Goal: Transaction & Acquisition: Purchase product/service

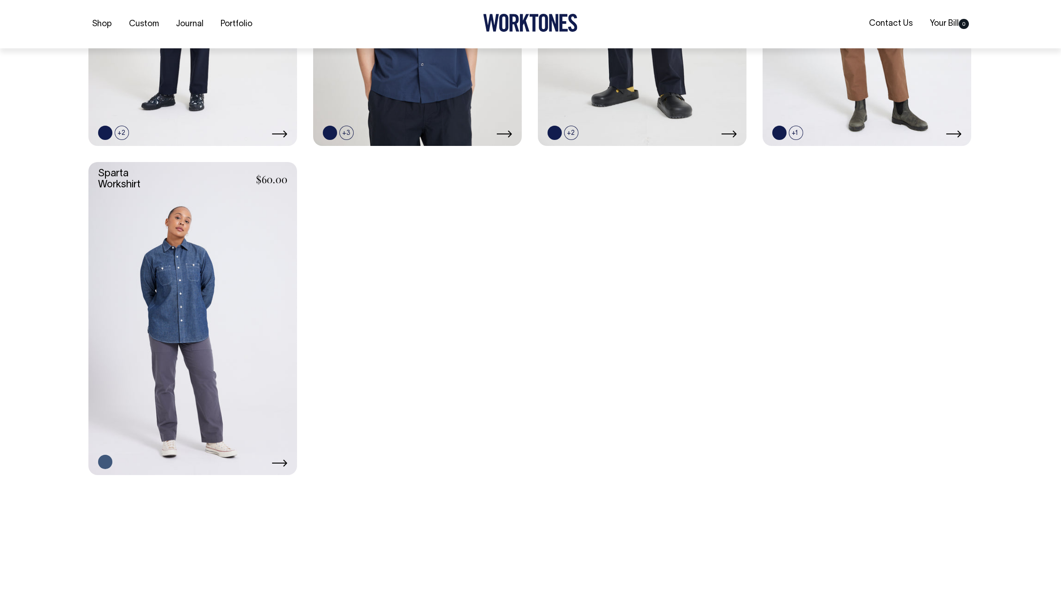
scroll to position [475, 0]
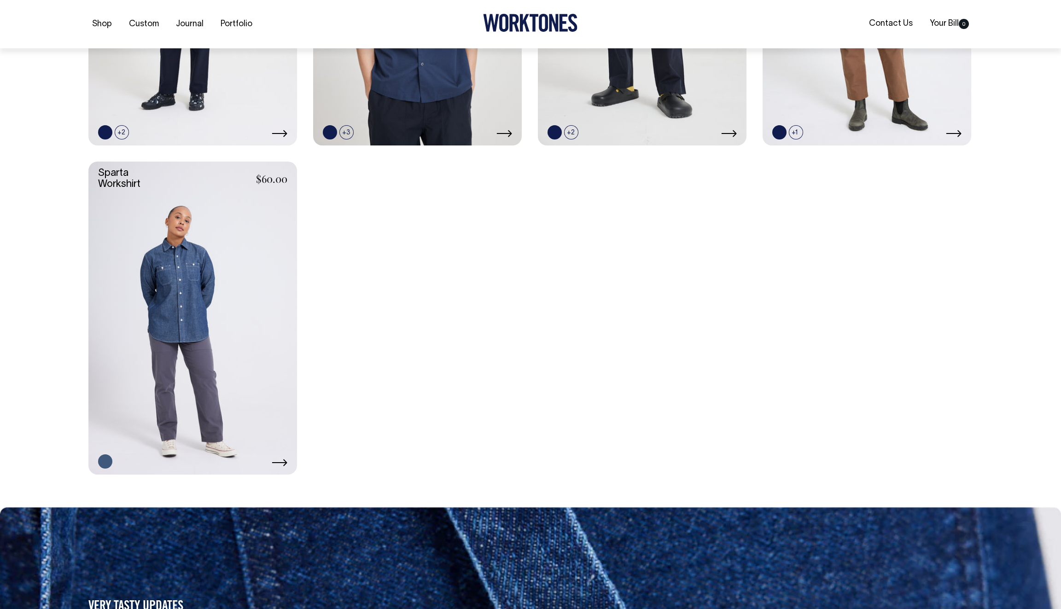
drag, startPoint x: 403, startPoint y: 264, endPoint x: 313, endPoint y: 0, distance: 278.9
click at [0, 0] on body "Shop Custom Journal Portfolio Contact Us Your Bill 0 Accessories Aprons Workwear" at bounding box center [530, 251] width 1061 height 1452
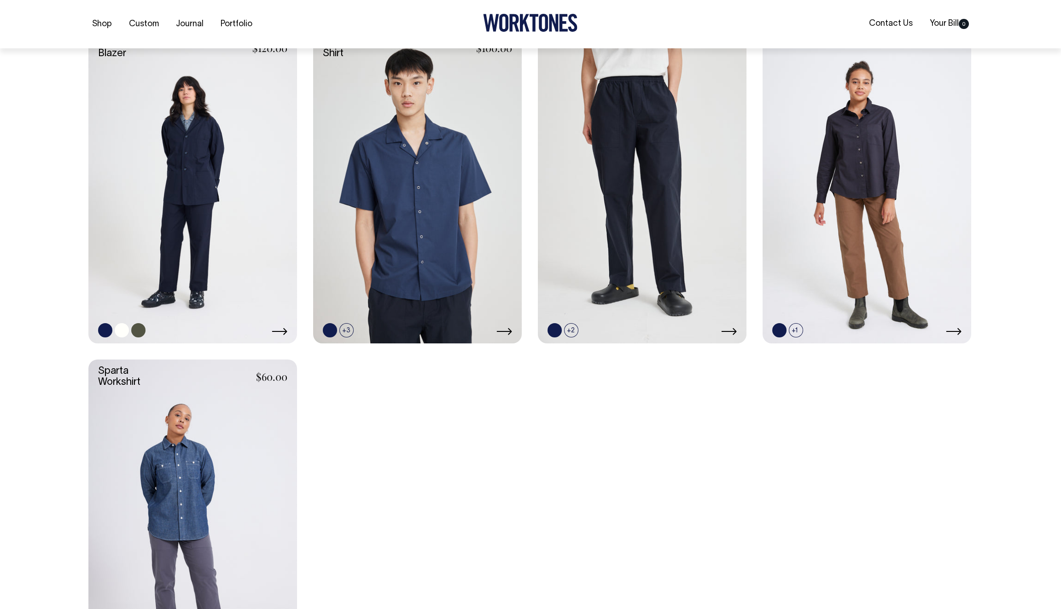
scroll to position [278, 0]
click at [196, 205] on link at bounding box center [192, 186] width 209 height 313
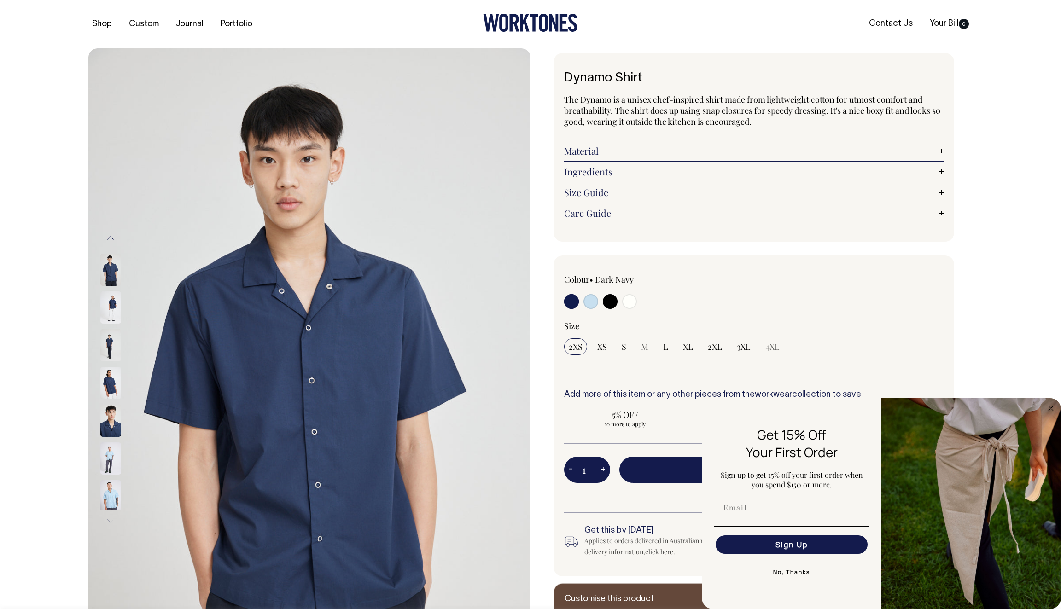
click at [627, 305] on input "radio" at bounding box center [629, 301] width 15 height 15
radio input "true"
select select "Off-White"
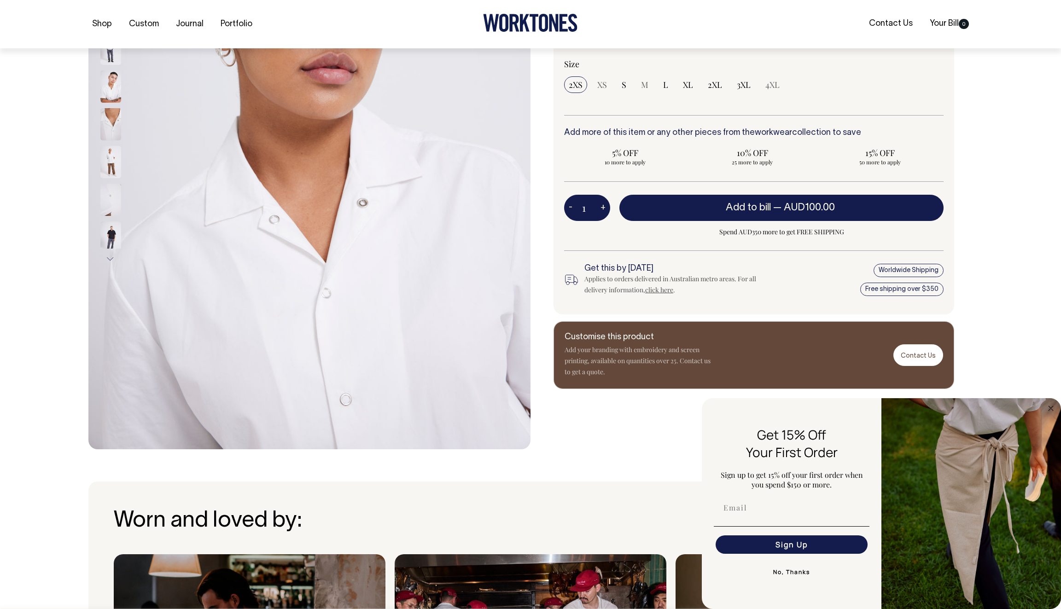
scroll to position [262, 0]
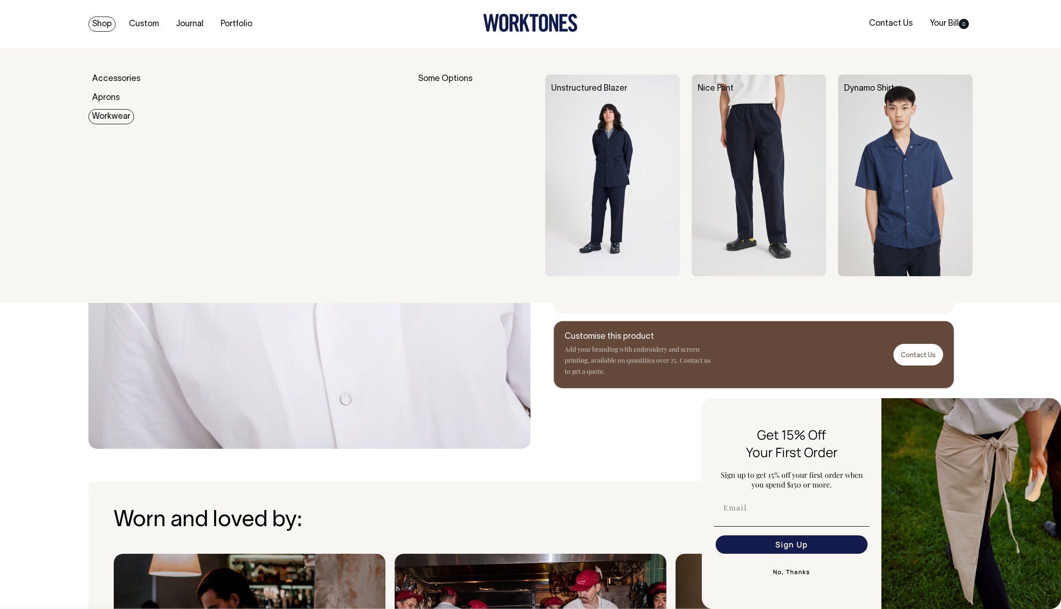
click at [115, 117] on link "Workwear" at bounding box center [111, 116] width 46 height 15
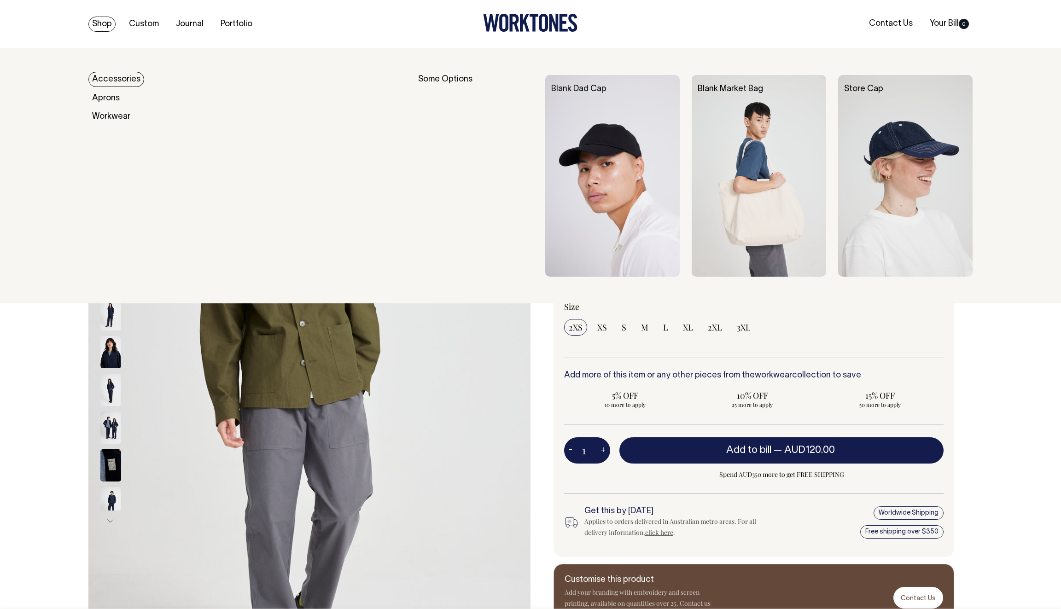
click at [128, 75] on link "Accessories" at bounding box center [116, 79] width 56 height 15
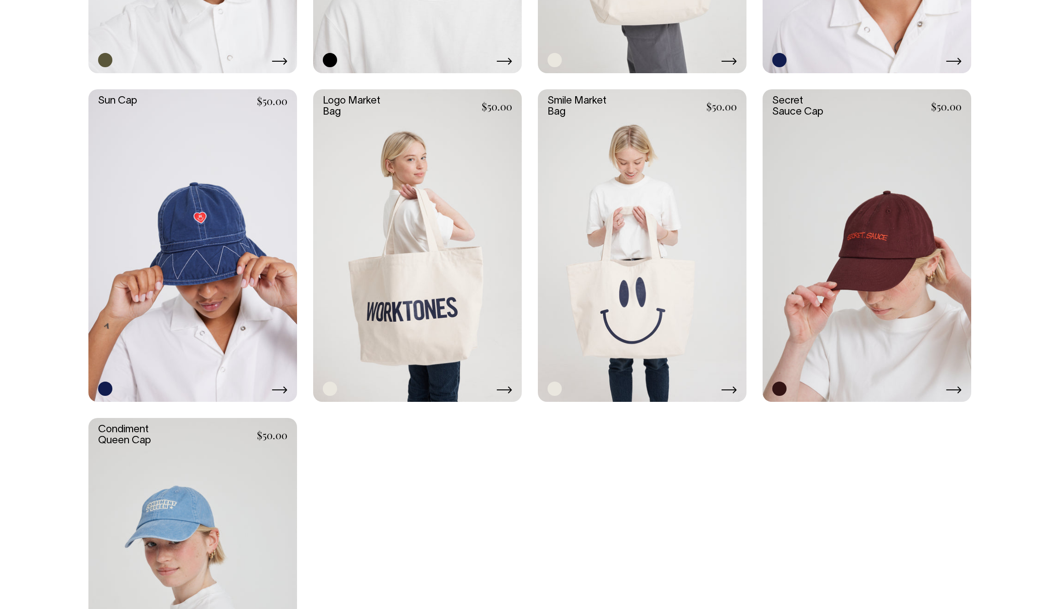
scroll to position [851, 0]
drag, startPoint x: 457, startPoint y: 193, endPoint x: 500, endPoint y: 6, distance: 192.7
click at [0, 0] on body "Shop Custom Journal Portfolio Contact Us Your Bill 0 Accessories Aprons Workwear" at bounding box center [530, 191] width 1061 height 2085
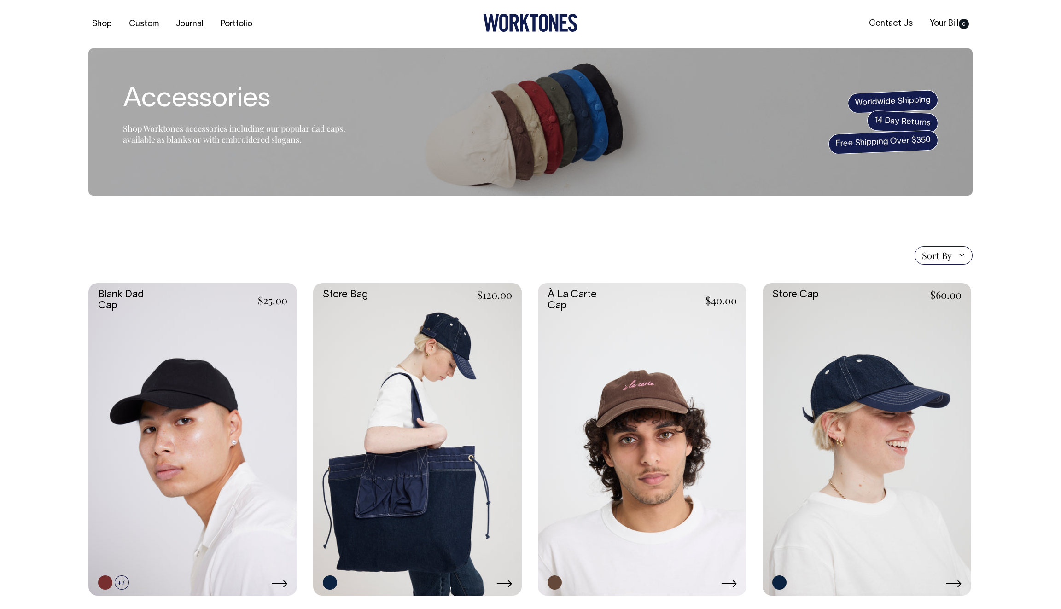
scroll to position [0, 0]
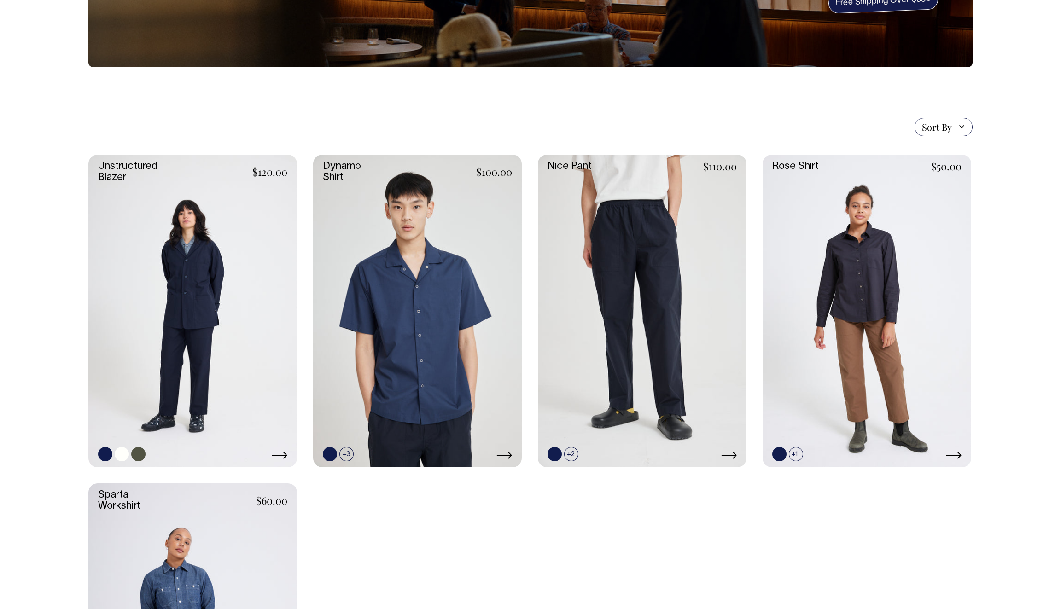
scroll to position [154, 0]
click at [124, 454] on link at bounding box center [122, 454] width 14 height 14
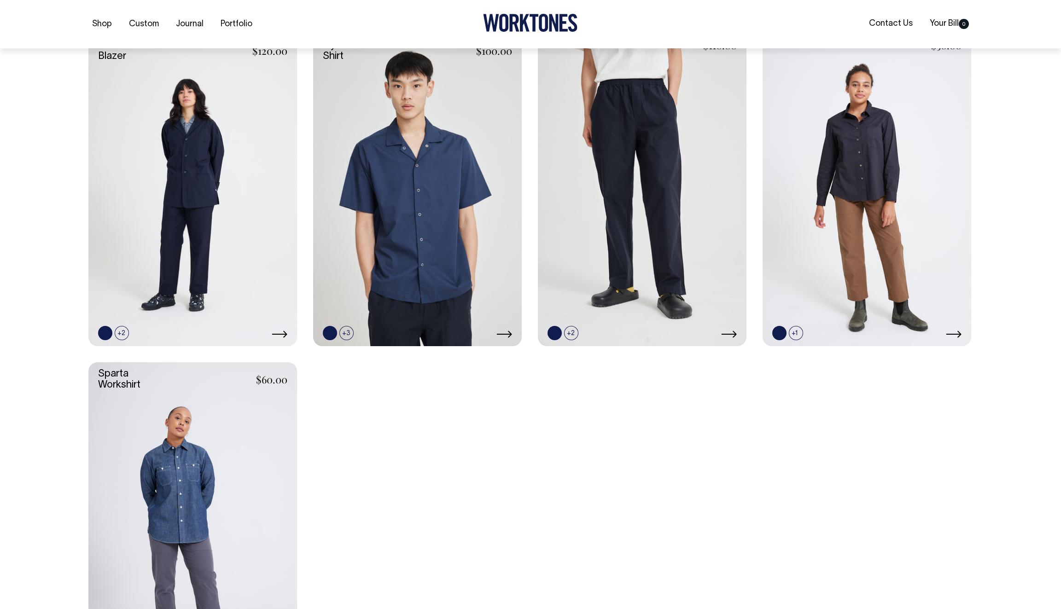
click at [115, 55] on link at bounding box center [192, 190] width 209 height 313
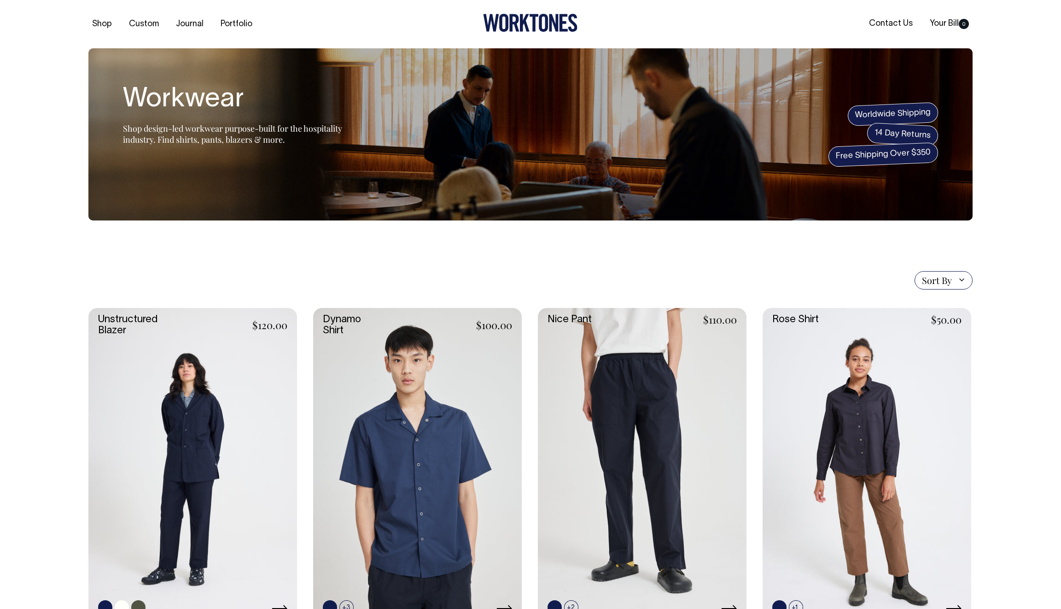
scroll to position [0, 0]
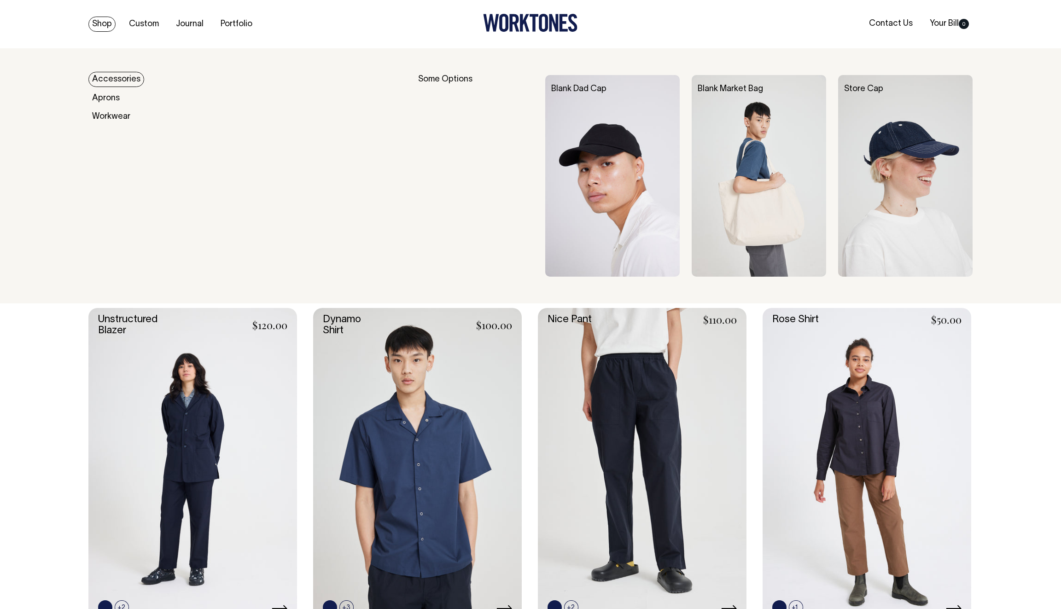
click at [110, 74] on link "Accessories" at bounding box center [116, 79] width 56 height 15
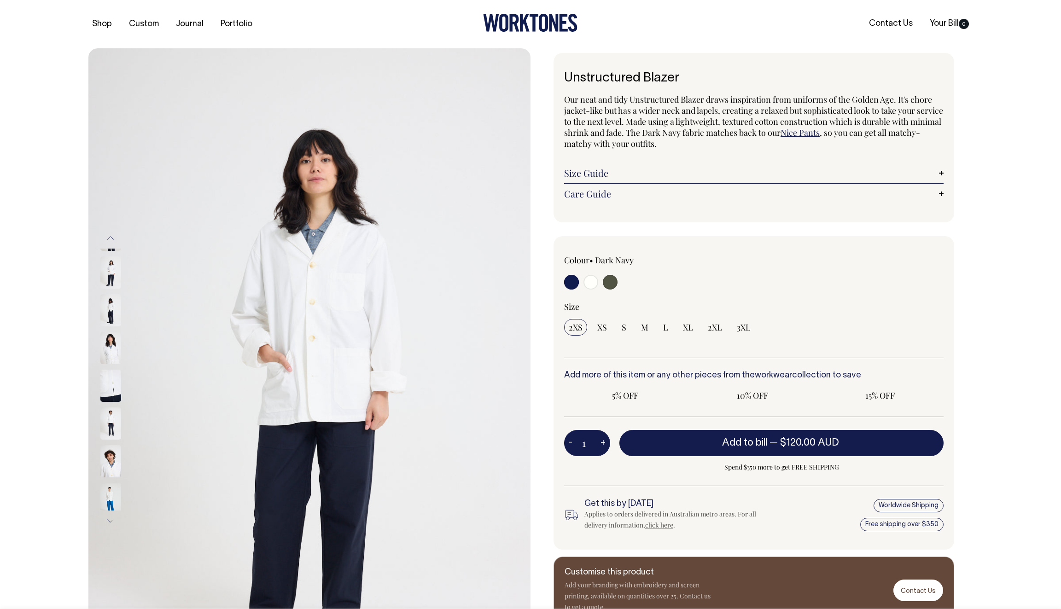
radio input "true"
select select "Off-White"
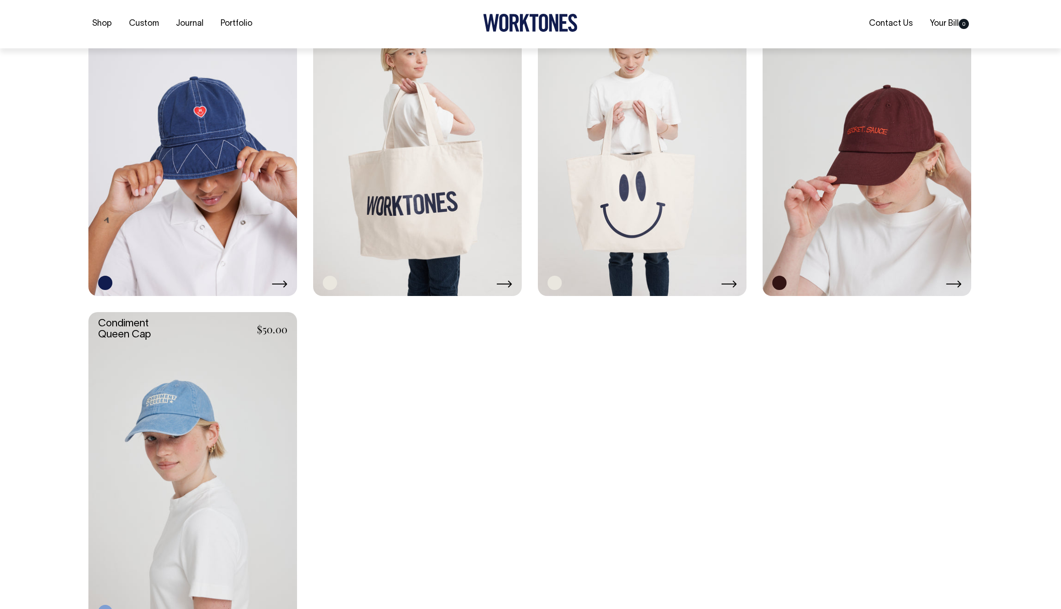
scroll to position [958, 0]
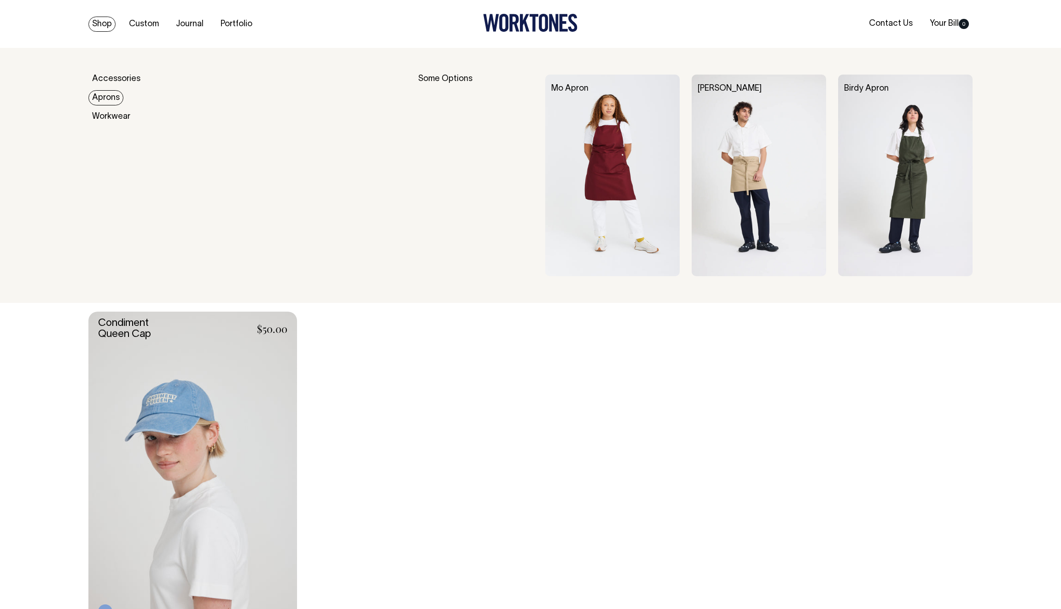
click at [114, 100] on link "Aprons" at bounding box center [105, 97] width 35 height 15
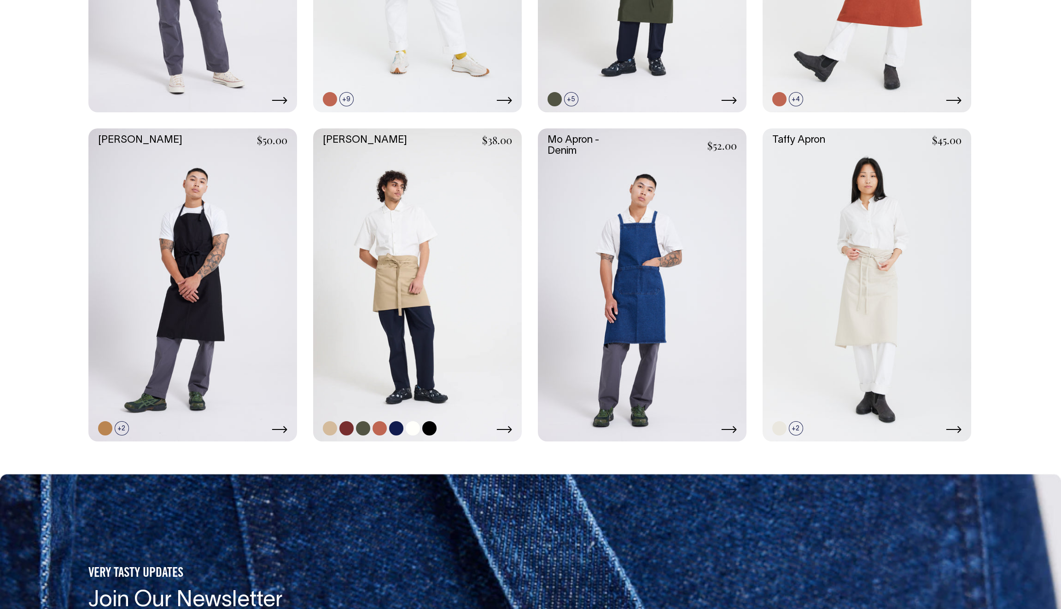
scroll to position [483, 0]
click at [333, 426] on link at bounding box center [330, 428] width 14 height 14
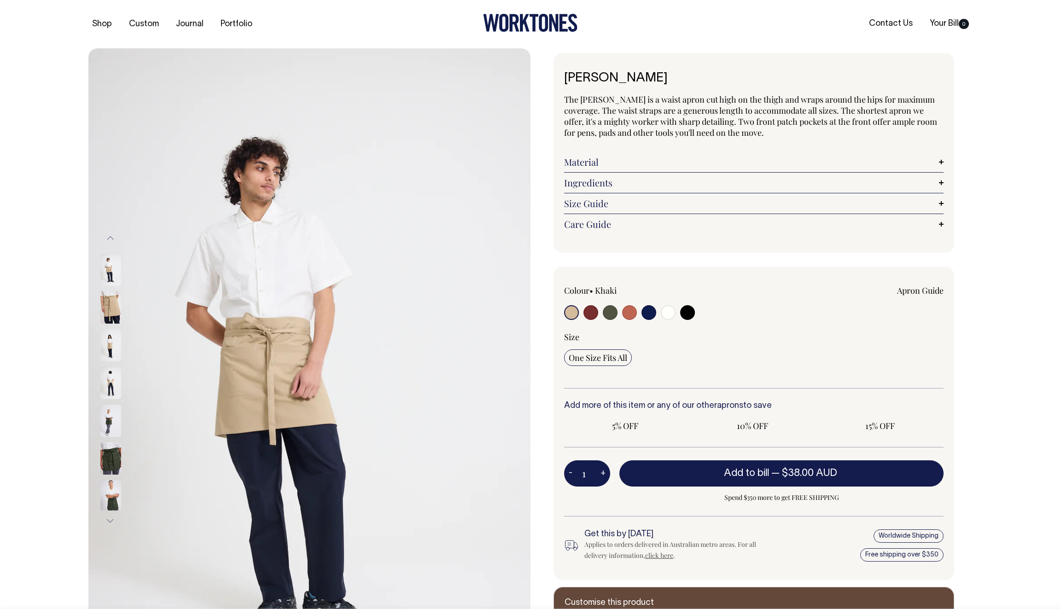
radio input "true"
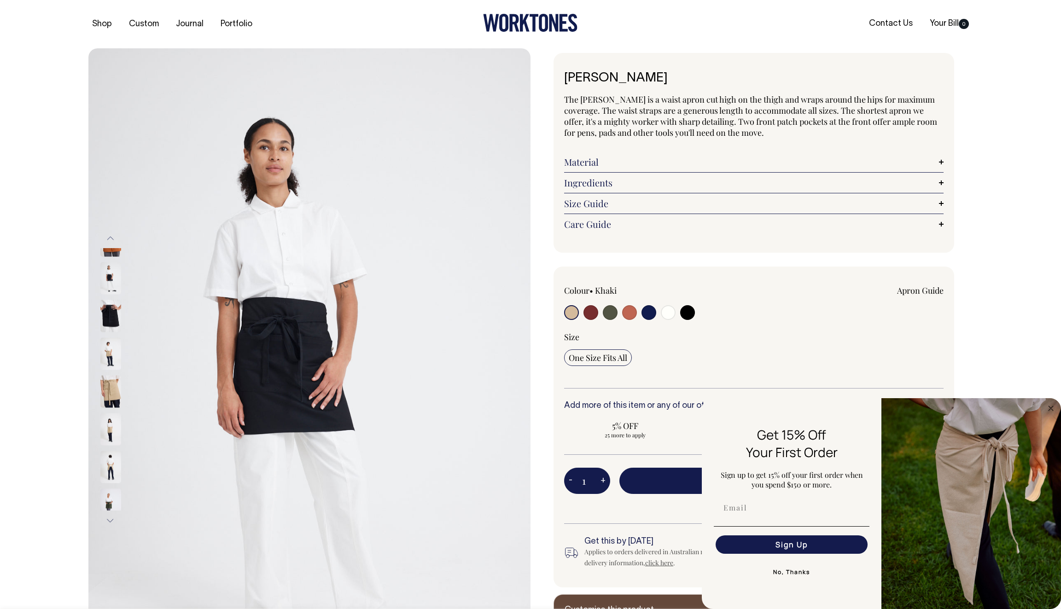
click at [787, 577] on button "No, Thanks" at bounding box center [792, 572] width 156 height 18
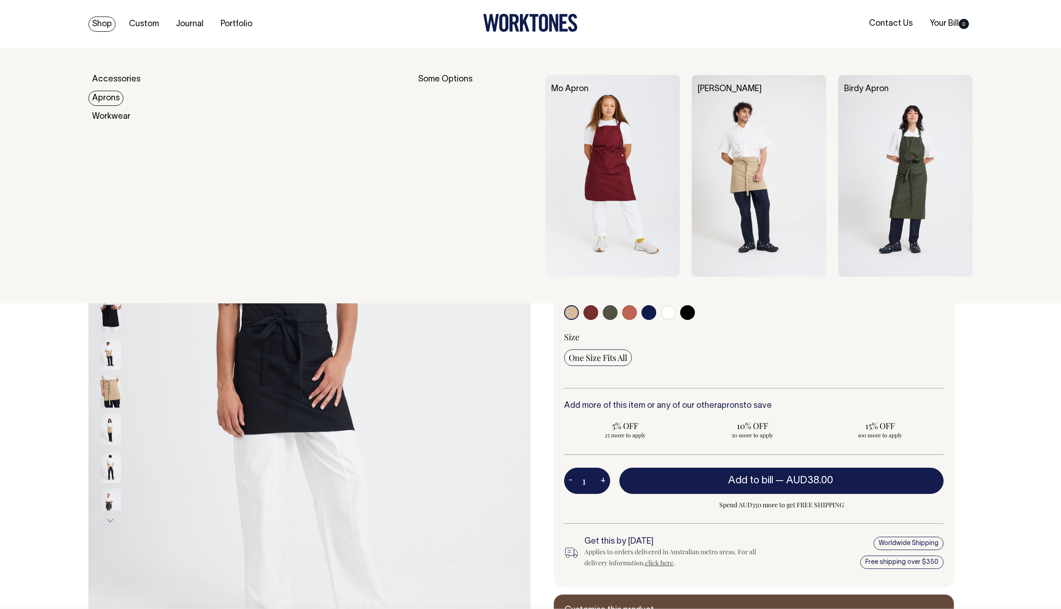
click at [112, 100] on link "Aprons" at bounding box center [105, 98] width 35 height 15
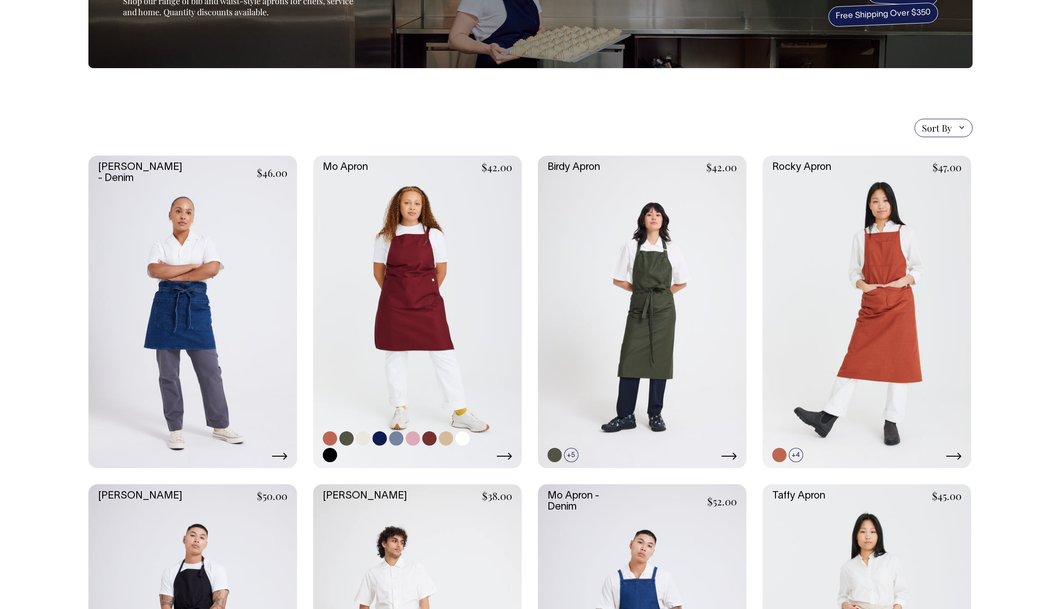
scroll to position [128, 0]
click at [447, 438] on link at bounding box center [446, 438] width 14 height 14
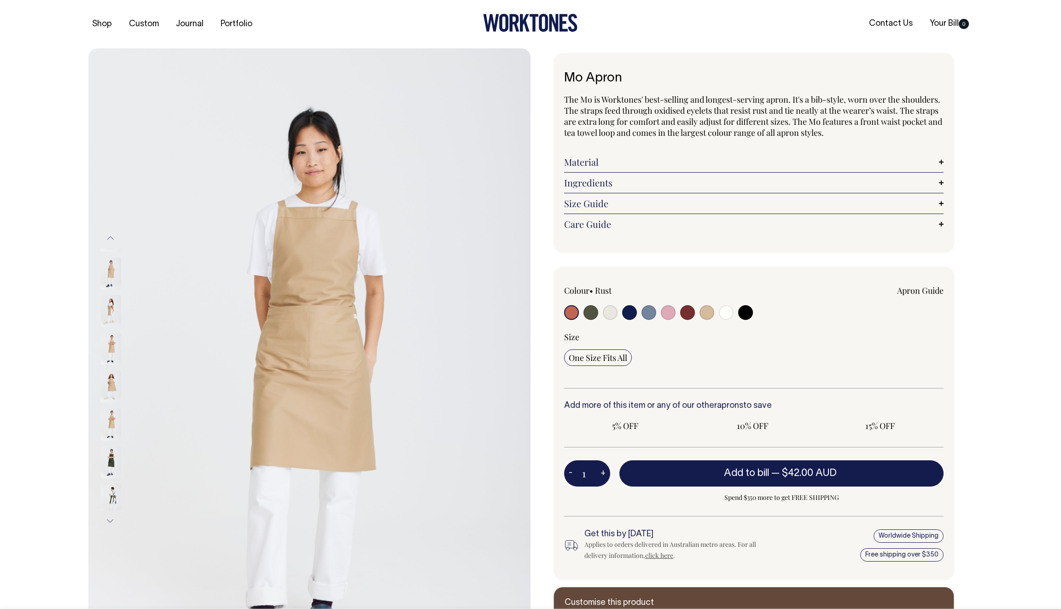
radio input "true"
select select "Khaki"
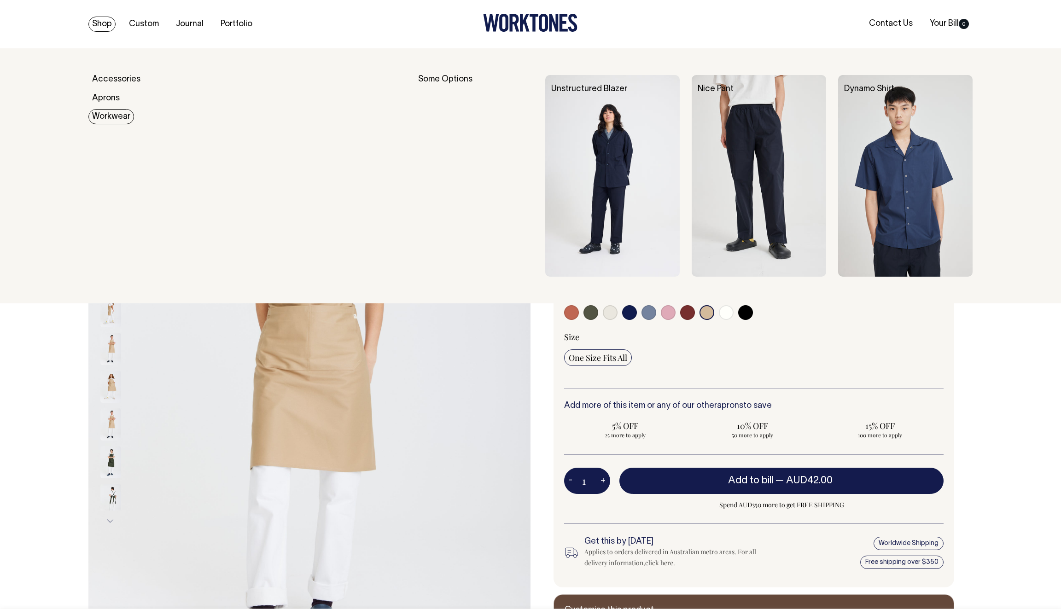
click at [113, 118] on link "Workwear" at bounding box center [111, 116] width 46 height 15
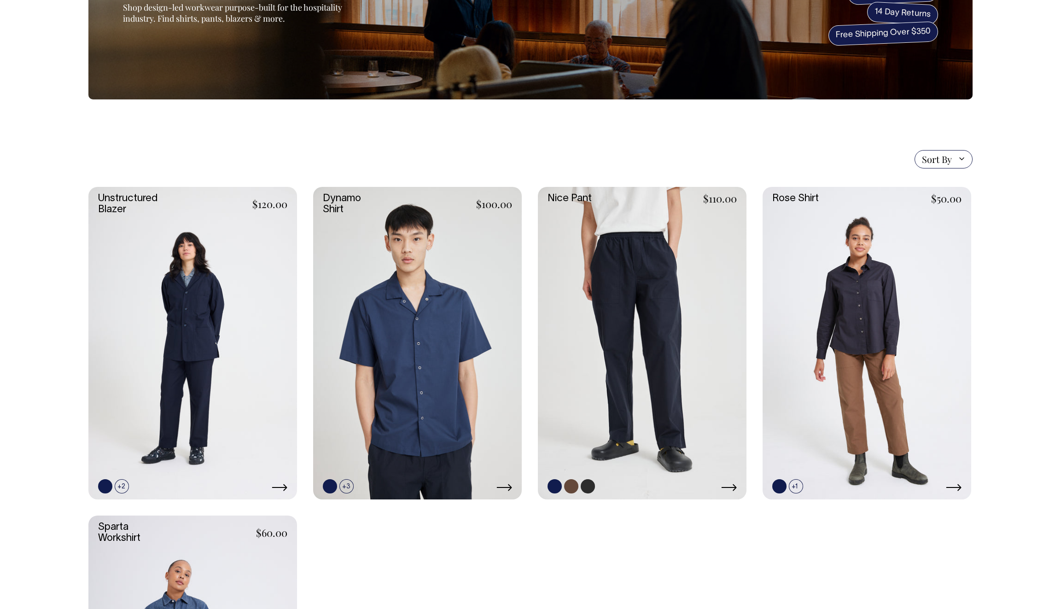
click at [619, 373] on link at bounding box center [642, 343] width 209 height 313
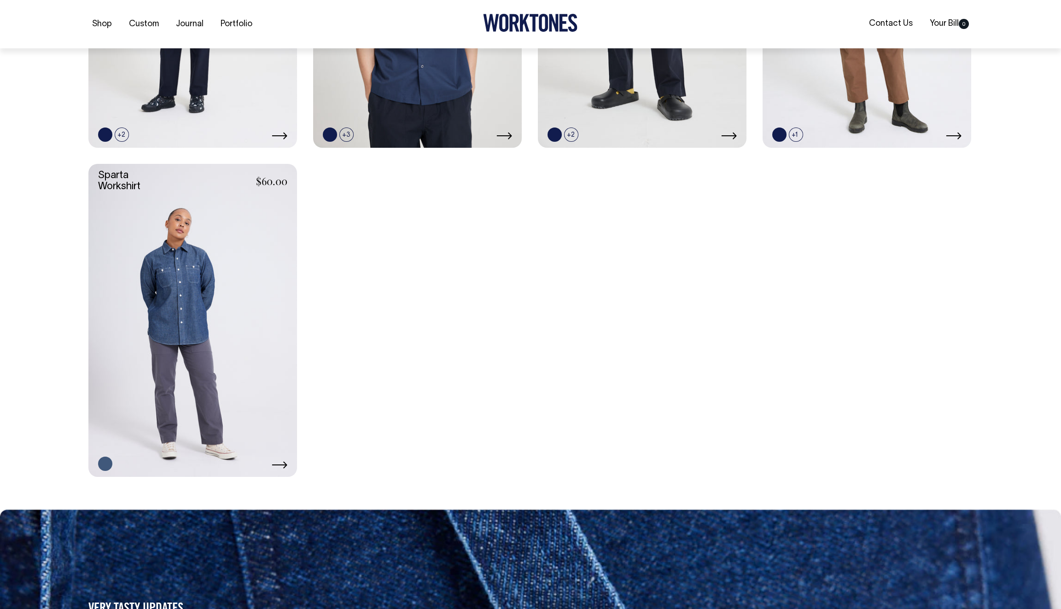
scroll to position [473, 0]
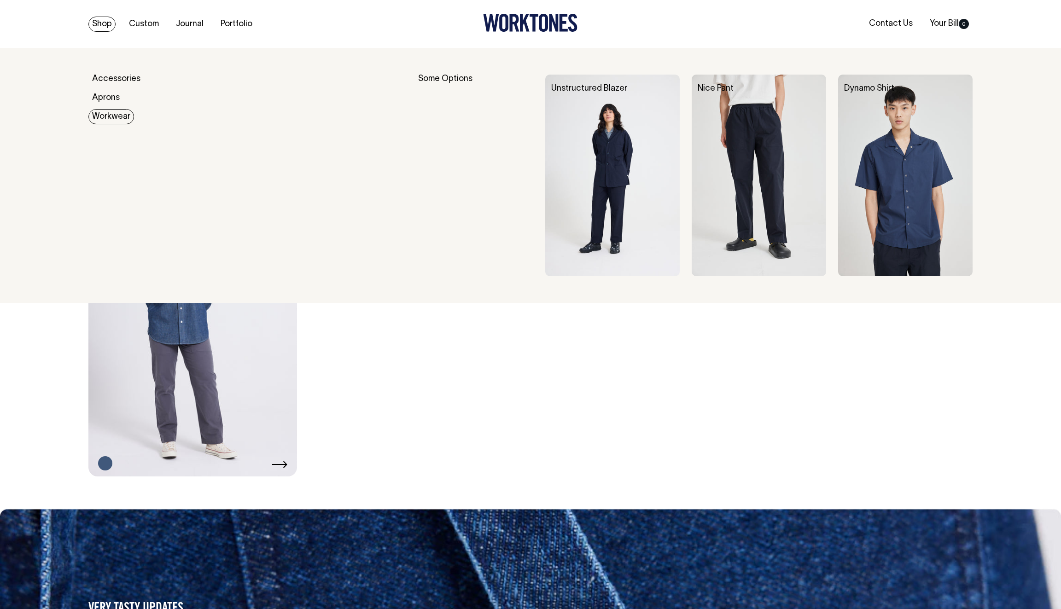
click at [114, 116] on link "Workwear" at bounding box center [111, 116] width 46 height 15
